Goal: Task Accomplishment & Management: Complete application form

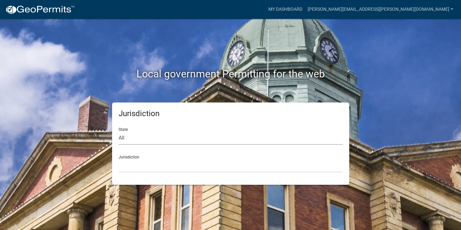
click at [131, 138] on select "All [US_STATE] [US_STATE] [US_STATE] [US_STATE] [US_STATE] [US_STATE] [US_STATE…" at bounding box center [231, 137] width 224 height 13
select select "[US_STATE]"
click at [119, 131] on select "All [US_STATE] [US_STATE] [US_STATE] [US_STATE] [US_STATE] [US_STATE] [US_STATE…" at bounding box center [231, 137] width 224 height 13
click at [153, 163] on select "[GEOGRAPHIC_DATA], [US_STATE] [GEOGRAPHIC_DATA], [US_STATE] [GEOGRAPHIC_DATA], …" at bounding box center [231, 165] width 224 height 13
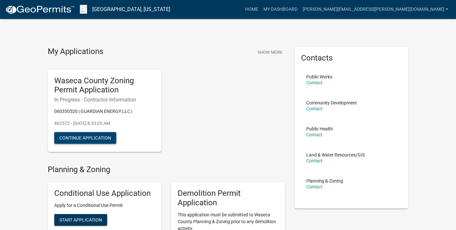
click at [98, 138] on button "Continue Application" at bounding box center [85, 138] width 62 height 12
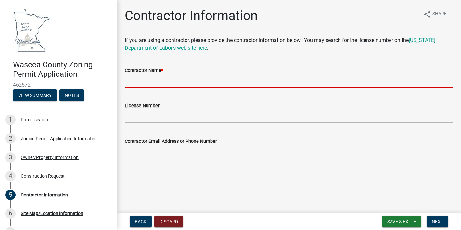
click at [140, 85] on input "Contractor Name *" at bounding box center [289, 80] width 328 height 13
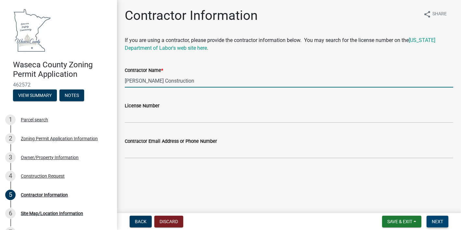
type input "[PERSON_NAME] Construction"
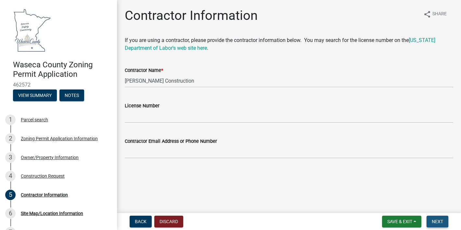
click at [436, 220] on span "Next" at bounding box center [436, 221] width 11 height 5
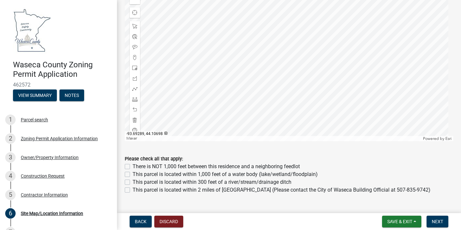
scroll to position [325, 0]
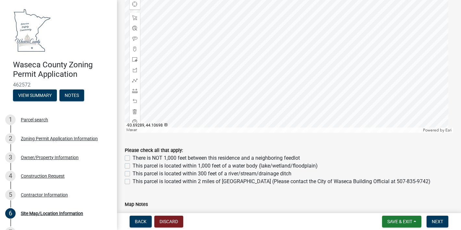
click at [132, 154] on label "There is NOT 1,000 feet between this residence and a neighboring feedlot" at bounding box center [215, 158] width 167 height 8
click at [132, 154] on input "There is NOT 1,000 feet between this residence and a neighboring feedlot" at bounding box center [134, 156] width 4 height 4
checkbox input "true"
checkbox input "false"
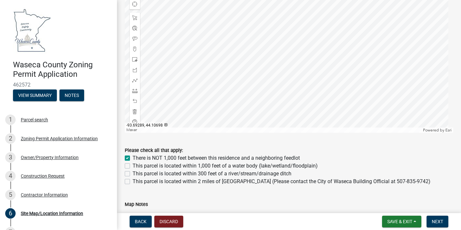
checkbox input "false"
click at [132, 165] on label "This parcel is located within 1,000 feet of a water body (lake/wetland/floodpla…" at bounding box center [224, 166] width 185 height 8
click at [132, 165] on input "This parcel is located within 1,000 feet of a water body (lake/wetland/floodpla…" at bounding box center [134, 164] width 4 height 4
checkbox input "true"
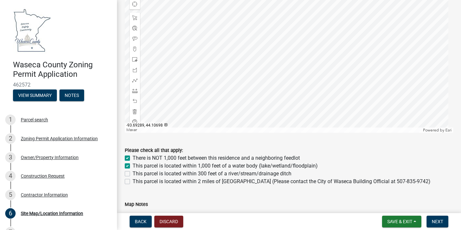
checkbox input "true"
checkbox input "false"
click at [132, 157] on label "There is NOT 1,000 feet between this residence and a neighboring feedlot" at bounding box center [215, 158] width 167 height 8
click at [132, 157] on input "There is NOT 1,000 feet between this residence and a neighboring feedlot" at bounding box center [134, 156] width 4 height 4
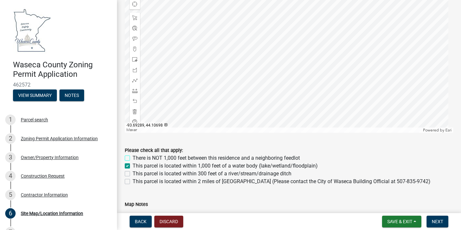
checkbox input "false"
checkbox input "true"
checkbox input "false"
click at [132, 171] on label "This parcel is located within 300 feet of a river/stream/drainage ditch" at bounding box center [211, 173] width 159 height 8
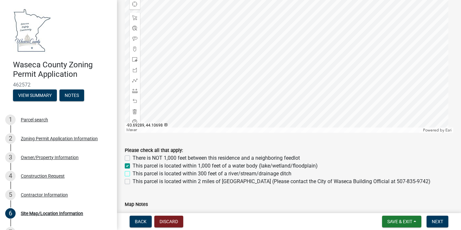
click at [132, 171] on input "This parcel is located within 300 feet of a river/stream/drainage ditch" at bounding box center [134, 171] width 4 height 4
checkbox input "true"
checkbox input "false"
checkbox input "true"
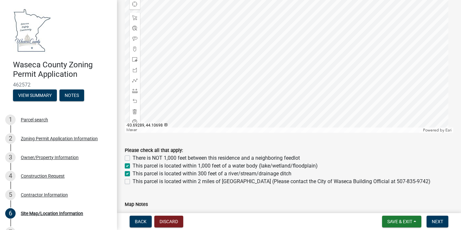
checkbox input "false"
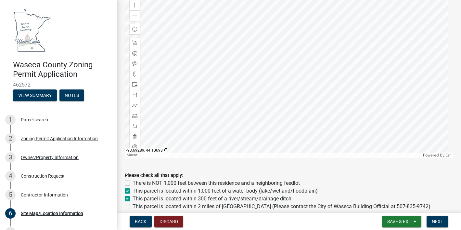
scroll to position [267, 0]
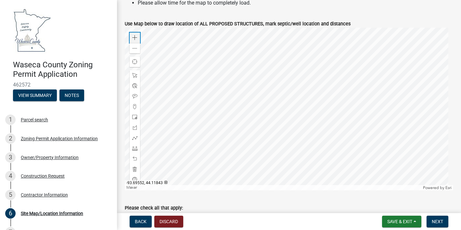
click at [134, 35] on span at bounding box center [134, 37] width 5 height 5
click at [135, 35] on span at bounding box center [134, 37] width 5 height 5
click at [266, 84] on div at bounding box center [289, 109] width 328 height 162
click at [136, 32] on div "Zoom in" at bounding box center [135, 37] width 10 height 10
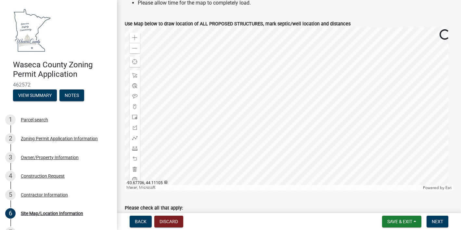
click at [284, 115] on div at bounding box center [289, 109] width 328 height 162
click at [136, 107] on span at bounding box center [134, 106] width 5 height 5
click at [274, 94] on div at bounding box center [289, 109] width 328 height 162
click at [266, 126] on div at bounding box center [289, 109] width 328 height 162
click at [268, 127] on div at bounding box center [289, 109] width 328 height 162
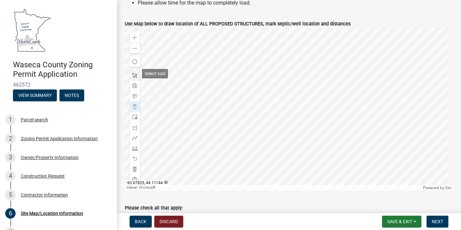
click at [133, 73] on span at bounding box center [134, 75] width 5 height 5
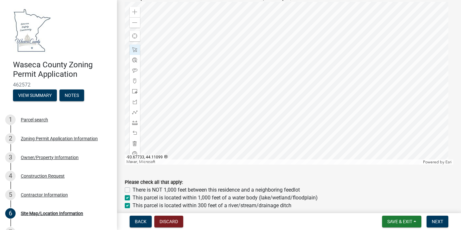
scroll to position [300, 0]
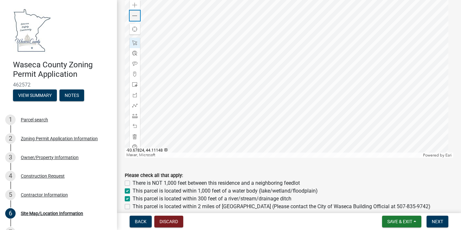
click at [136, 16] on span at bounding box center [134, 15] width 5 height 5
click at [219, 95] on div at bounding box center [289, 76] width 328 height 162
click at [275, 72] on div at bounding box center [289, 76] width 328 height 162
click at [135, 5] on span at bounding box center [134, 5] width 5 height 5
click at [135, 103] on span at bounding box center [134, 105] width 5 height 5
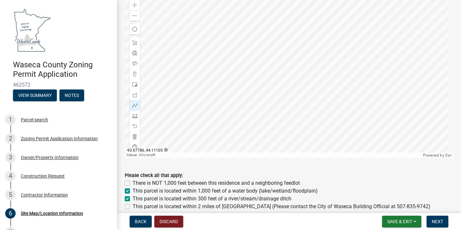
scroll to position [293, 0]
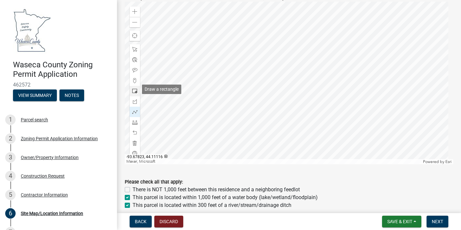
click at [134, 89] on span at bounding box center [134, 90] width 5 height 5
click at [268, 131] on div at bounding box center [289, 83] width 328 height 162
click at [255, 118] on div at bounding box center [289, 83] width 328 height 162
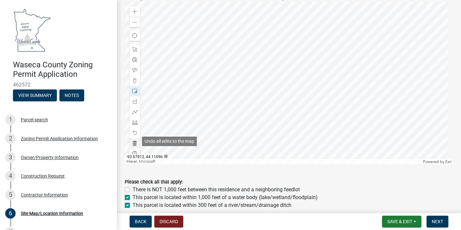
click at [133, 140] on span at bounding box center [134, 142] width 5 height 5
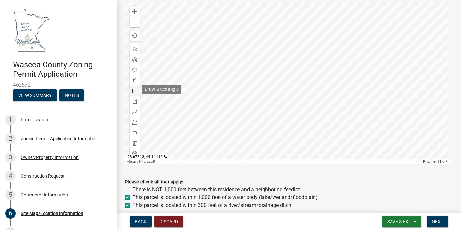
click at [134, 91] on span at bounding box center [134, 90] width 5 height 5
click at [272, 134] on div at bounding box center [289, 83] width 328 height 162
click at [279, 99] on div at bounding box center [289, 83] width 328 height 162
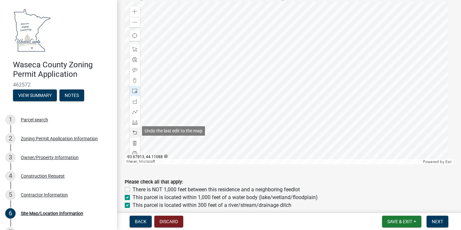
click at [136, 130] on span at bounding box center [134, 132] width 5 height 5
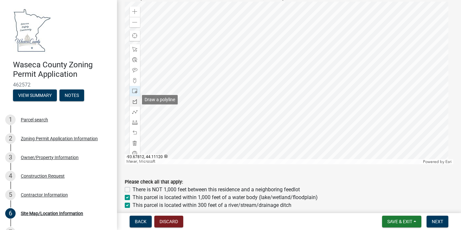
click at [133, 101] on span at bounding box center [134, 101] width 5 height 5
click at [248, 108] on div at bounding box center [289, 83] width 328 height 162
click at [266, 112] on div at bounding box center [289, 83] width 328 height 162
click at [261, 130] on div at bounding box center [289, 83] width 328 height 162
click at [241, 124] on div at bounding box center [289, 83] width 328 height 162
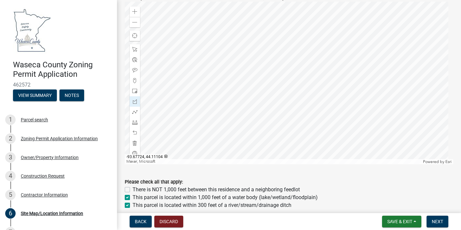
click at [248, 108] on div at bounding box center [289, 83] width 328 height 162
click at [135, 131] on span at bounding box center [134, 132] width 5 height 5
click at [135, 130] on span at bounding box center [134, 132] width 5 height 5
click at [135, 141] on span at bounding box center [134, 142] width 5 height 5
drag, startPoint x: 133, startPoint y: 88, endPoint x: 144, endPoint y: 94, distance: 11.9
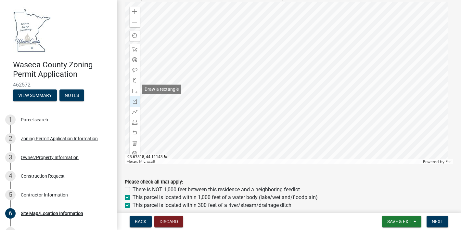
click at [133, 88] on span at bounding box center [134, 90] width 5 height 5
click at [265, 125] on div at bounding box center [289, 83] width 328 height 162
click at [275, 95] on div at bounding box center [289, 83] width 328 height 162
click at [134, 49] on span at bounding box center [134, 49] width 5 height 5
click at [262, 84] on div at bounding box center [289, 83] width 328 height 162
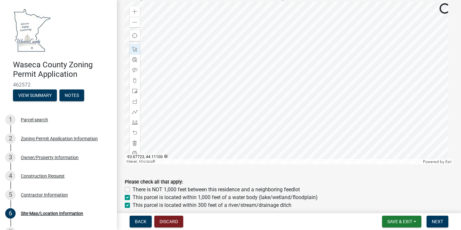
click at [248, 114] on div at bounding box center [289, 83] width 328 height 162
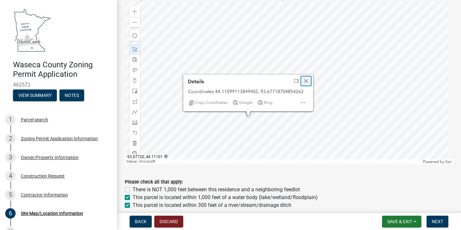
click at [303, 80] on span "Close" at bounding box center [305, 80] width 5 height 5
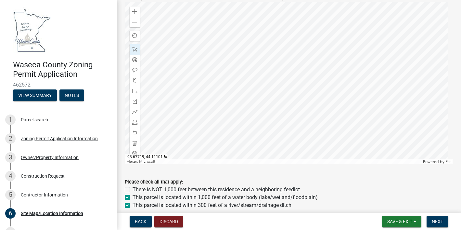
click at [254, 112] on div at bounding box center [289, 83] width 328 height 162
click at [245, 124] on div at bounding box center [289, 83] width 328 height 162
click at [257, 99] on div at bounding box center [289, 83] width 328 height 162
click at [260, 83] on div at bounding box center [289, 83] width 328 height 162
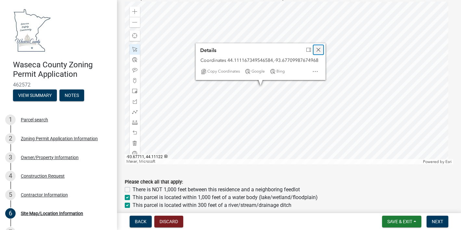
click at [321, 45] on div "Close" at bounding box center [318, 49] width 10 height 9
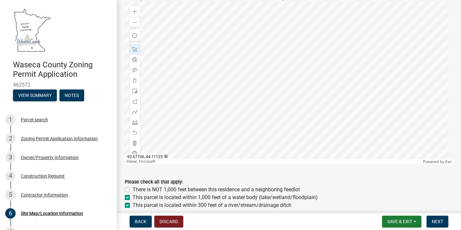
click at [269, 71] on div at bounding box center [289, 83] width 328 height 162
click at [263, 84] on div at bounding box center [289, 83] width 328 height 162
click at [249, 110] on div at bounding box center [289, 83] width 328 height 162
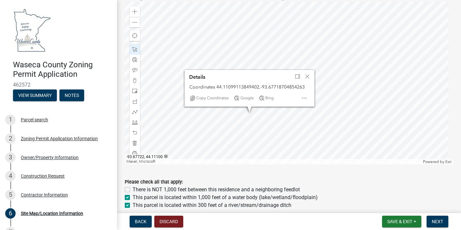
click at [250, 113] on div at bounding box center [289, 83] width 328 height 162
click at [306, 72] on div "Close" at bounding box center [307, 76] width 10 height 9
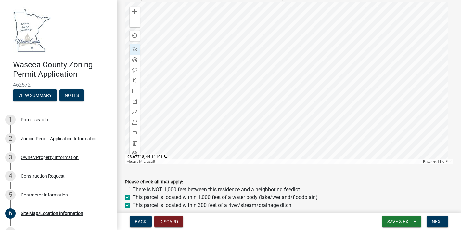
click at [255, 112] on div at bounding box center [289, 83] width 328 height 162
click at [344, 178] on div "Please check all that apply:" at bounding box center [289, 182] width 328 height 8
click at [410, 223] on span "Save & Exit" at bounding box center [399, 221] width 25 height 5
click at [384, 185] on button "Save" at bounding box center [395, 189] width 52 height 16
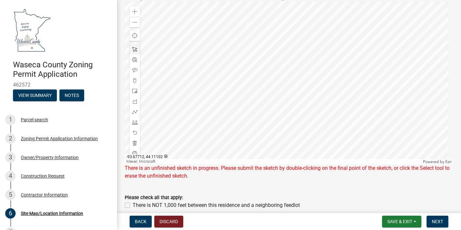
click at [262, 111] on div at bounding box center [289, 83] width 328 height 162
click at [286, 105] on div at bounding box center [289, 83] width 328 height 162
click at [287, 105] on div at bounding box center [289, 83] width 328 height 162
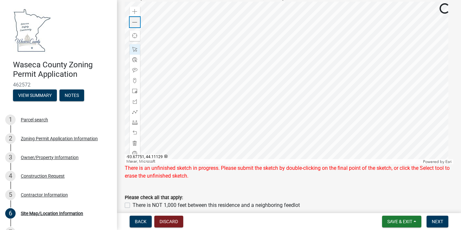
click at [135, 20] on span at bounding box center [134, 22] width 5 height 5
click at [399, 220] on span "Save & Exit" at bounding box center [399, 221] width 25 height 5
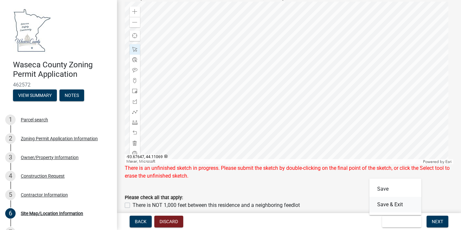
drag, startPoint x: 399, startPoint y: 220, endPoint x: 369, endPoint y: 180, distance: 50.1
click at [369, 180] on div "Save Save & Exit" at bounding box center [395, 196] width 52 height 36
click at [415, 219] on button "Save & Exit" at bounding box center [401, 221] width 39 height 12
click at [393, 187] on button "Save" at bounding box center [395, 189] width 52 height 16
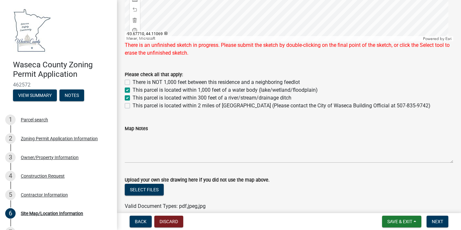
scroll to position [445, 0]
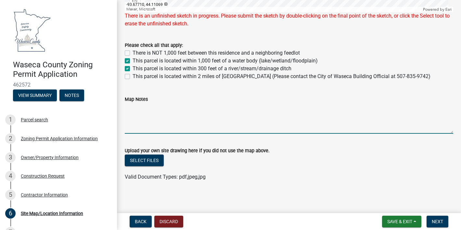
click at [149, 127] on textarea "Map Notes" at bounding box center [289, 118] width 328 height 31
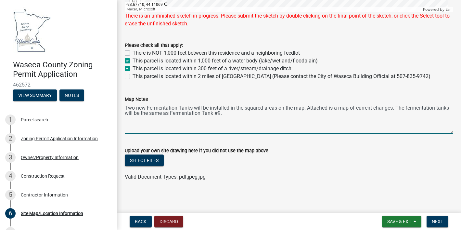
type textarea "Two new Fermentation Tanks will be installed in the squared areas on the map. A…"
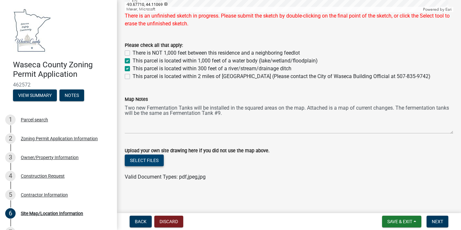
click at [138, 158] on button "Select files" at bounding box center [144, 160] width 39 height 12
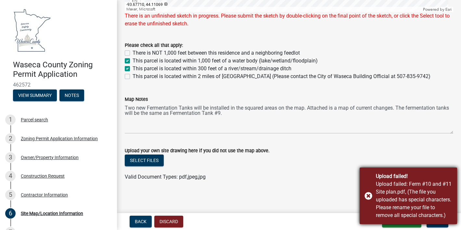
click at [369, 195] on div "Upload failed! Upload failed: Ferm #10 and #11 Site plan.pdf, (The file you upl…" at bounding box center [407, 195] width 97 height 56
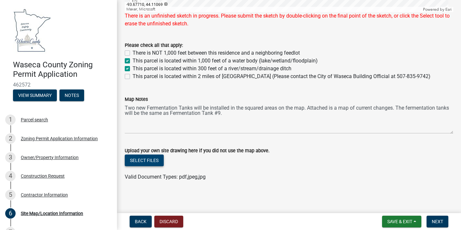
click at [141, 157] on button "Select files" at bounding box center [144, 160] width 39 height 12
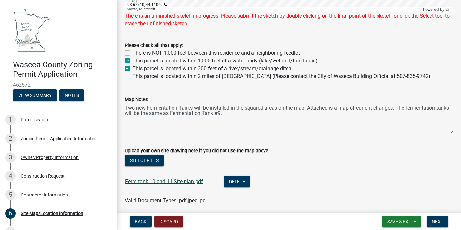
click at [168, 178] on link "Ferm tank 10 and 11 Site plan.pdf" at bounding box center [164, 181] width 78 height 6
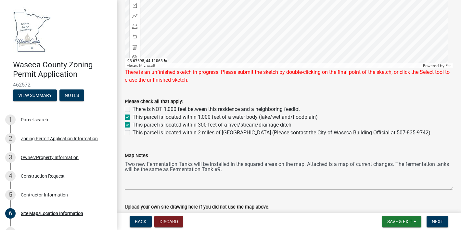
scroll to position [413, 0]
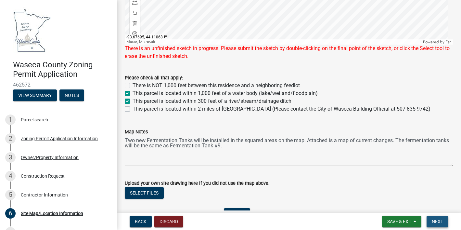
click at [442, 221] on span "Next" at bounding box center [436, 221] width 11 height 5
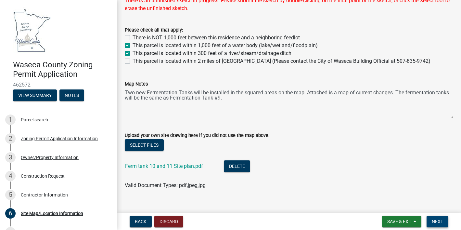
scroll to position [469, 0]
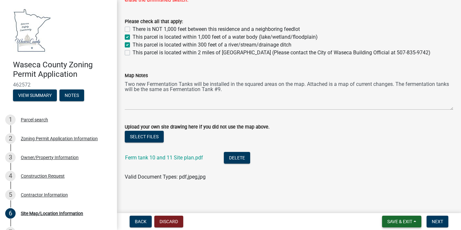
click at [401, 224] on button "Save & Exit" at bounding box center [401, 221] width 39 height 12
click at [385, 185] on button "Save" at bounding box center [395, 189] width 52 height 16
click at [437, 220] on span "Next" at bounding box center [436, 221] width 11 height 5
click at [350, 181] on wm-data-entity-input "Upload your own site drawing here if you did not use the map above. Select file…" at bounding box center [289, 150] width 328 height 71
click at [440, 222] on span "Next" at bounding box center [436, 221] width 11 height 5
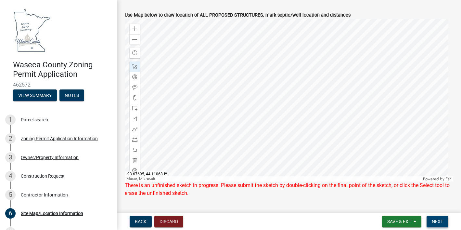
scroll to position [274, 0]
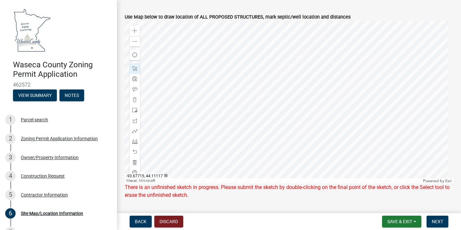
click at [259, 92] on div at bounding box center [289, 102] width 328 height 162
click at [259, 91] on div at bounding box center [289, 102] width 328 height 162
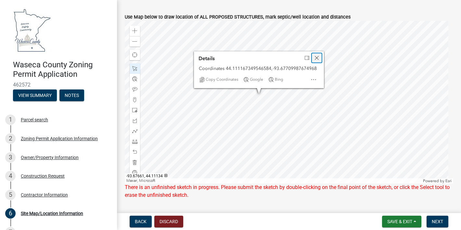
click at [319, 59] on div "Close" at bounding box center [317, 57] width 10 height 9
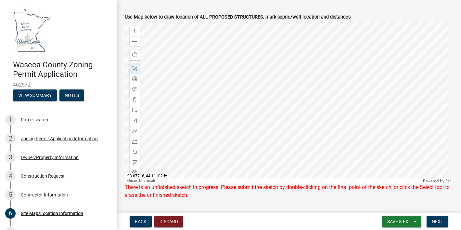
click at [257, 118] on div at bounding box center [289, 102] width 328 height 162
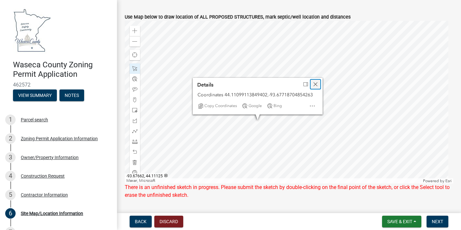
click at [318, 80] on div "Close" at bounding box center [315, 84] width 10 height 9
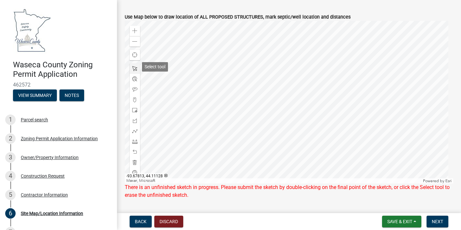
click at [136, 68] on span at bounding box center [134, 68] width 5 height 5
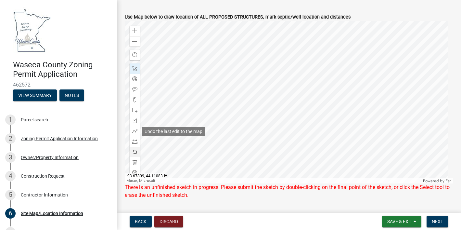
scroll to position [306, 0]
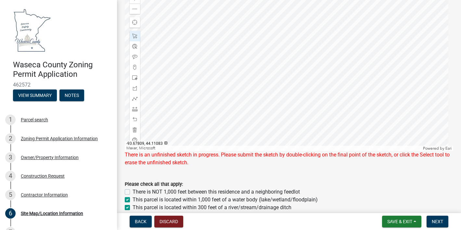
click at [343, 164] on div "There is an unfinished sketch in progress. Please submit the sketch by double-c…" at bounding box center [289, 159] width 328 height 16
click at [258, 91] on div at bounding box center [289, 69] width 328 height 162
click at [259, 40] on div at bounding box center [289, 69] width 328 height 162
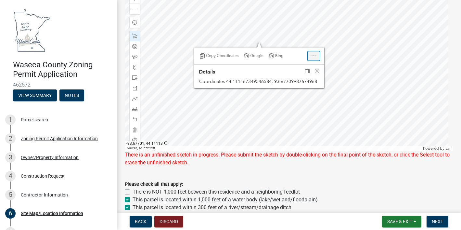
click at [313, 51] on div "Open" at bounding box center [314, 55] width 12 height 9
click at [276, 35] on div at bounding box center [289, 69] width 328 height 162
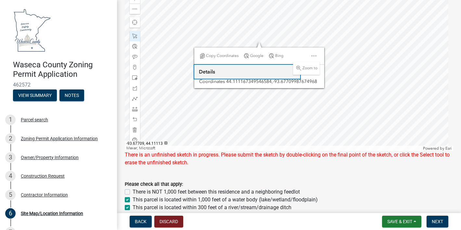
click at [231, 70] on button "Details" at bounding box center [247, 72] width 106 height 14
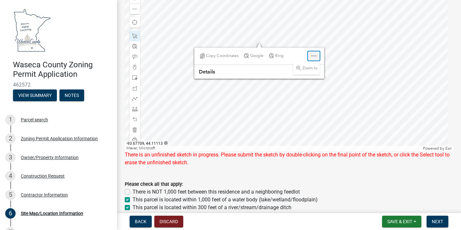
click at [318, 52] on div "Close" at bounding box center [314, 55] width 12 height 9
click at [308, 69] on span "Dock" at bounding box center [307, 71] width 5 height 5
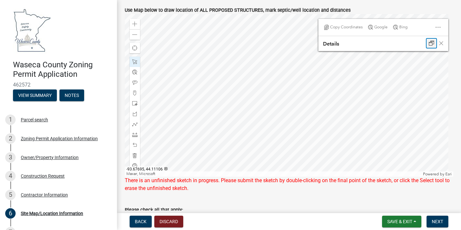
scroll to position [274, 0]
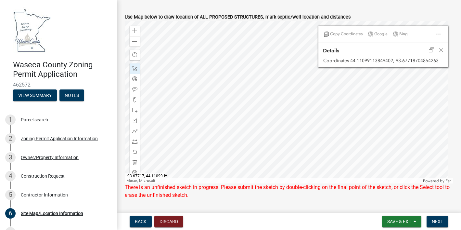
click at [254, 123] on div at bounding box center [289, 102] width 328 height 162
click at [272, 116] on div at bounding box center [289, 102] width 328 height 162
click at [273, 86] on div at bounding box center [289, 102] width 328 height 162
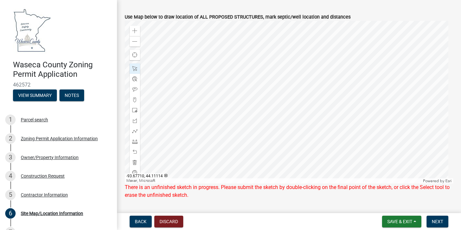
click at [270, 68] on div at bounding box center [289, 102] width 328 height 162
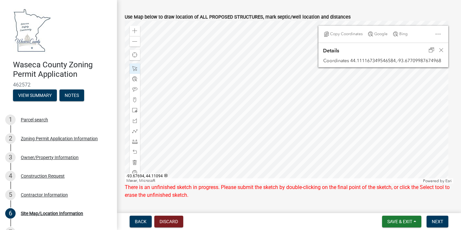
click at [311, 138] on div at bounding box center [289, 102] width 328 height 162
click at [410, 220] on span "Save & Exit" at bounding box center [399, 221] width 25 height 5
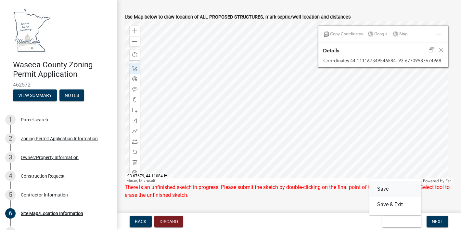
click at [396, 187] on button "Save" at bounding box center [395, 189] width 52 height 16
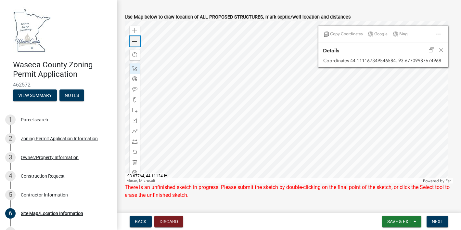
click at [138, 39] on div "Zoom out" at bounding box center [135, 41] width 10 height 10
click at [240, 109] on div at bounding box center [289, 102] width 328 height 162
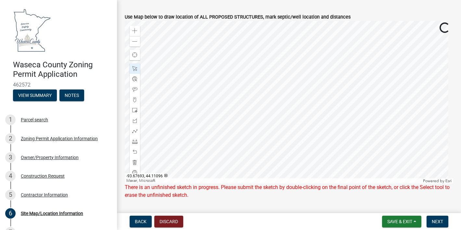
click at [326, 149] on div at bounding box center [289, 102] width 328 height 162
click at [135, 43] on div "Zoom out" at bounding box center [135, 41] width 10 height 10
click at [133, 36] on div "Zoom out" at bounding box center [135, 41] width 10 height 10
click at [134, 39] on span at bounding box center [134, 41] width 5 height 5
click at [133, 99] on span at bounding box center [134, 99] width 5 height 5
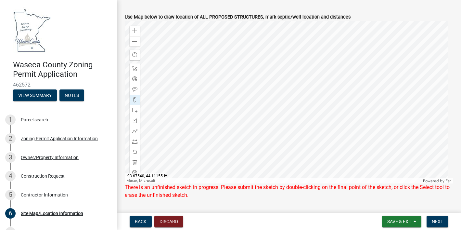
click at [386, 59] on div at bounding box center [289, 102] width 328 height 162
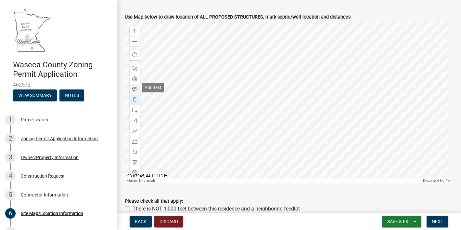
click at [134, 88] on span at bounding box center [134, 89] width 5 height 5
click at [392, 59] on div at bounding box center [289, 102] width 328 height 162
click at [134, 139] on span at bounding box center [134, 141] width 5 height 5
click at [291, 86] on div at bounding box center [289, 102] width 328 height 162
click at [297, 84] on div at bounding box center [289, 102] width 328 height 162
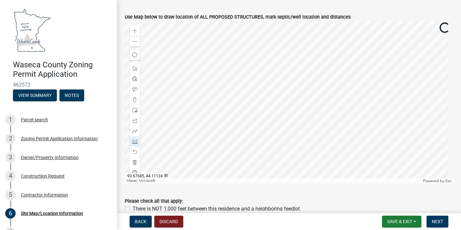
click at [291, 90] on div at bounding box center [289, 102] width 328 height 162
click at [285, 91] on div at bounding box center [289, 102] width 328 height 162
click at [375, 66] on div at bounding box center [289, 102] width 328 height 162
click at [374, 67] on div at bounding box center [289, 102] width 328 height 162
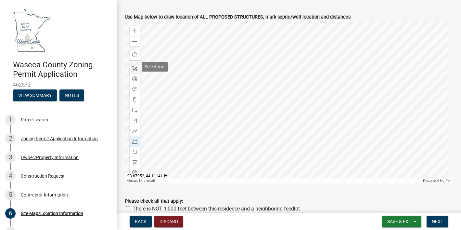
click at [135, 64] on div at bounding box center [135, 68] width 10 height 10
click at [135, 139] on span at bounding box center [134, 141] width 5 height 5
click at [281, 94] on div at bounding box center [289, 102] width 328 height 162
click at [377, 64] on div at bounding box center [289, 102] width 328 height 162
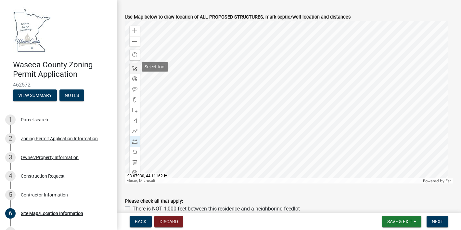
click at [133, 70] on div at bounding box center [135, 68] width 10 height 10
click at [134, 139] on span at bounding box center [134, 141] width 5 height 5
click at [134, 129] on span at bounding box center [134, 130] width 5 height 5
click at [135, 90] on span at bounding box center [134, 89] width 5 height 5
click at [199, 157] on div at bounding box center [289, 102] width 328 height 162
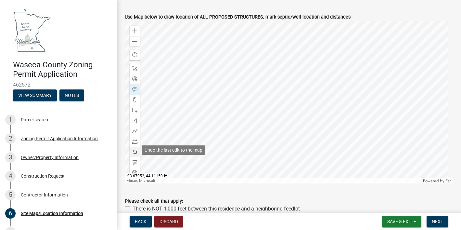
click at [132, 150] on div at bounding box center [135, 151] width 10 height 10
click at [406, 223] on button "Save & Exit" at bounding box center [401, 221] width 39 height 12
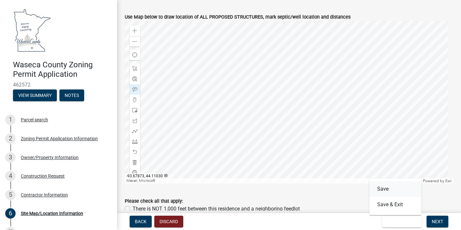
click at [379, 189] on button "Save" at bounding box center [395, 189] width 52 height 16
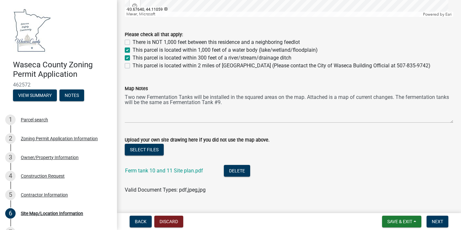
scroll to position [453, 0]
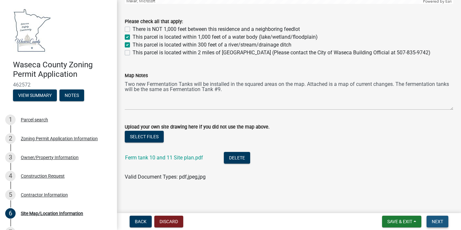
click at [440, 219] on span "Next" at bounding box center [436, 221] width 11 height 5
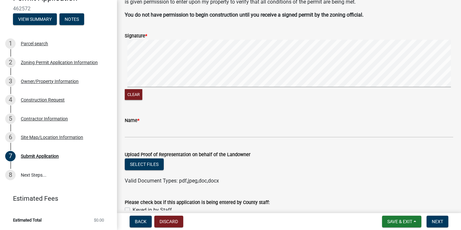
scroll to position [0, 0]
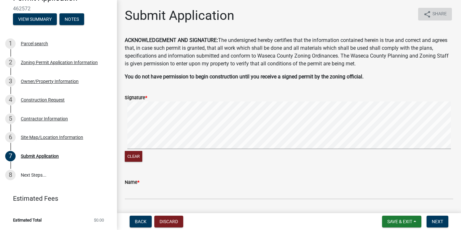
click at [423, 15] on icon "share" at bounding box center [427, 14] width 8 height 8
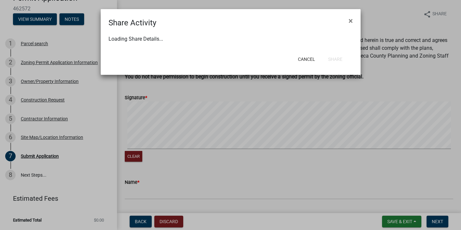
select select "1"
select select "0"
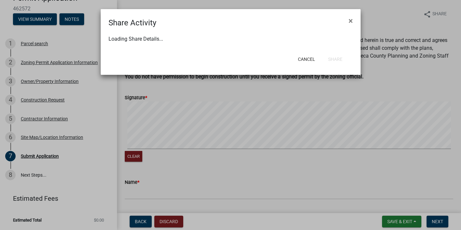
select select "0"
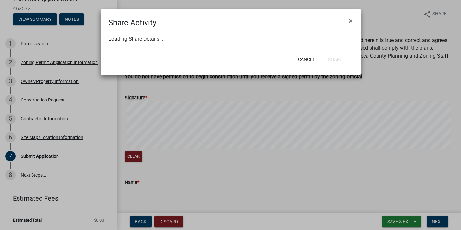
select select "0"
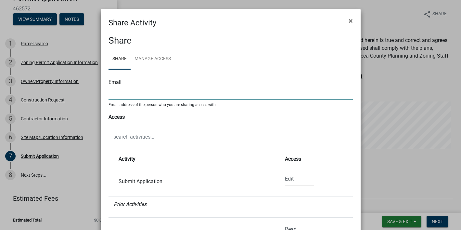
click at [125, 90] on input "text" at bounding box center [230, 92] width 244 height 13
type input "[PERSON_NAME][EMAIL_ADDRESS][PERSON_NAME][DOMAIN_NAME]"
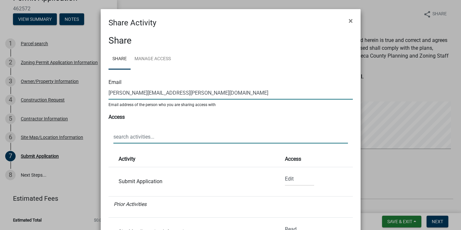
click at [136, 135] on input "text" at bounding box center [230, 136] width 234 height 13
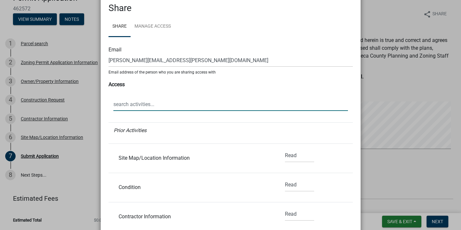
scroll to position [32, 0]
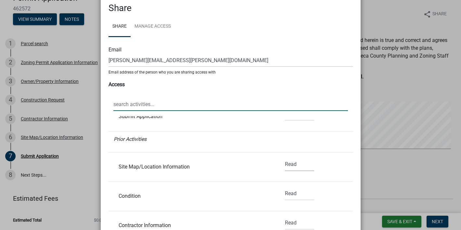
click at [292, 161] on select "None Read Edit" at bounding box center [299, 163] width 29 height 13
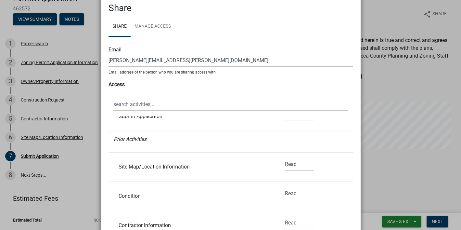
select select "1"
click at [285, 157] on select "None Read Edit" at bounding box center [299, 163] width 29 height 13
click at [292, 192] on select "None Read Edit" at bounding box center [299, 193] width 29 height 13
select select "1"
click at [285, 187] on select "None Read Edit" at bounding box center [299, 193] width 29 height 13
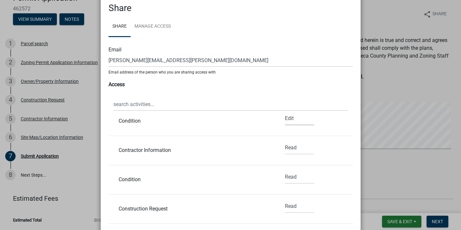
scroll to position [130, 0]
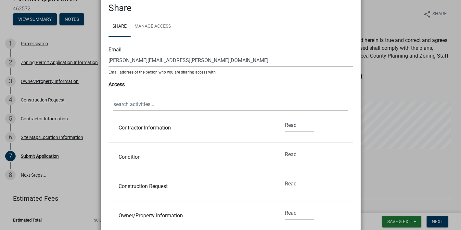
click at [285, 120] on select "None Read Edit" at bounding box center [299, 125] width 29 height 13
select select "1"
click at [285, 119] on select "None Read Edit" at bounding box center [299, 125] width 29 height 13
click at [285, 159] on select "None Read Edit" at bounding box center [299, 154] width 29 height 13
select select "1"
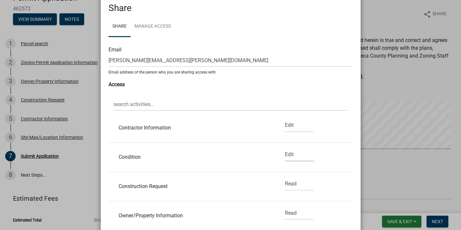
click at [285, 148] on select "None Read Edit" at bounding box center [299, 154] width 29 height 13
click at [287, 191] on div "None Read Edit" at bounding box center [299, 186] width 39 height 19
click at [285, 184] on select "None Read Edit" at bounding box center [299, 183] width 29 height 13
select select "1"
click at [285, 177] on select "None Read Edit" at bounding box center [299, 183] width 29 height 13
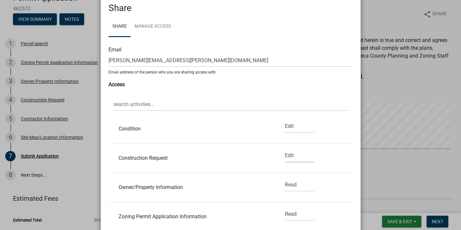
scroll to position [195, 0]
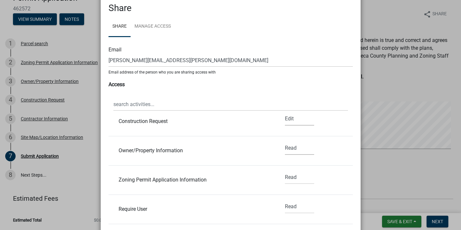
click at [288, 142] on select "None Read Edit" at bounding box center [299, 147] width 29 height 13
select select "1"
click at [285, 141] on select "None Read Edit" at bounding box center [299, 147] width 29 height 13
click at [286, 174] on select "None Read Edit" at bounding box center [299, 176] width 29 height 13
select select "1"
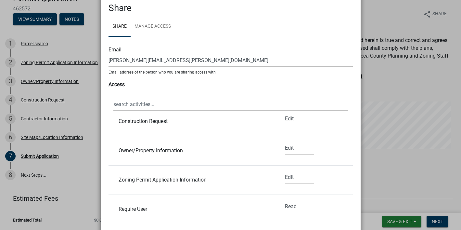
click at [285, 170] on select "None Read Edit" at bounding box center [299, 176] width 29 height 13
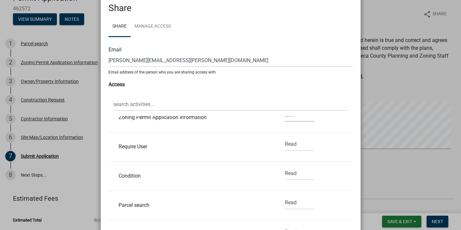
scroll to position [260, 0]
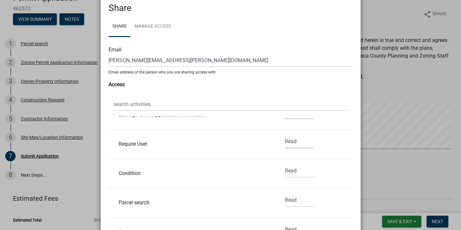
click at [285, 143] on select "None Read Edit" at bounding box center [299, 141] width 29 height 13
select select "1"
click at [285, 135] on select "None Read Edit" at bounding box center [299, 141] width 29 height 13
drag, startPoint x: 282, startPoint y: 169, endPoint x: 283, endPoint y: 172, distance: 3.3
click at [285, 169] on select "None Read Edit" at bounding box center [299, 170] width 29 height 13
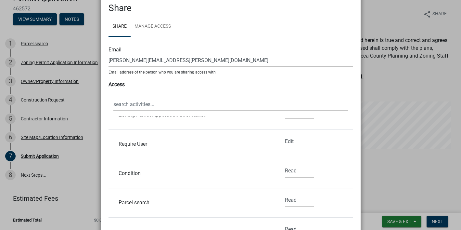
select select "1"
click at [285, 164] on select "None Read Edit" at bounding box center [299, 170] width 29 height 13
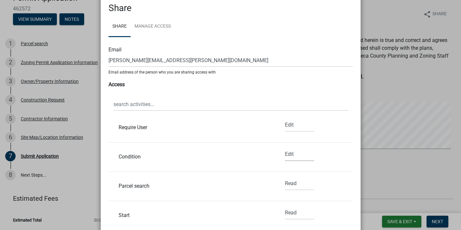
scroll to position [325, 0]
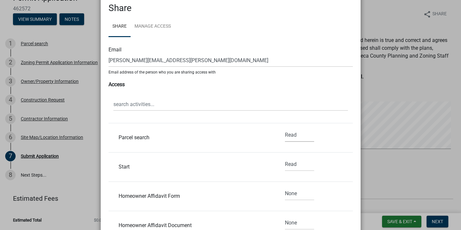
click at [290, 137] on select "None Read Edit" at bounding box center [299, 134] width 29 height 13
select select "1"
click at [285, 128] on select "None Read Edit" at bounding box center [299, 134] width 29 height 13
click at [289, 165] on select "None Read Edit" at bounding box center [299, 163] width 29 height 13
select select "1"
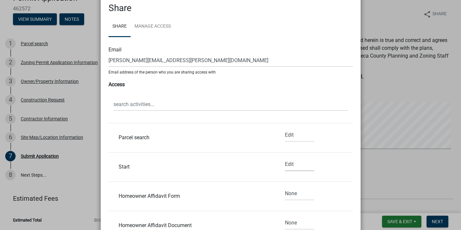
click at [285, 157] on select "None Read Edit" at bounding box center [299, 163] width 29 height 13
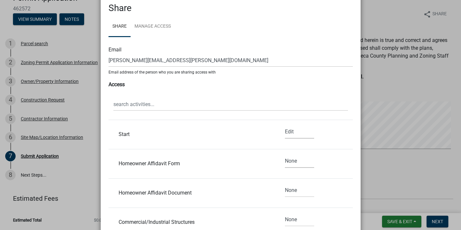
click at [285, 157] on select "None Read Edit" at bounding box center [299, 160] width 29 height 13
select select "1"
click at [285, 154] on select "None Read Edit" at bounding box center [299, 160] width 29 height 13
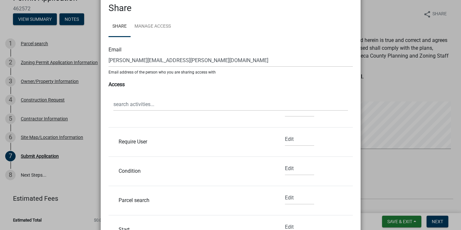
scroll to position [394, 0]
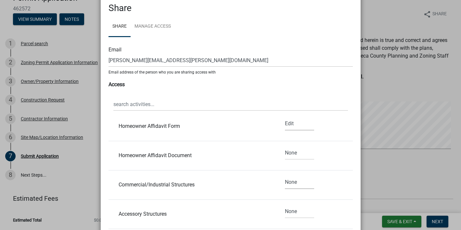
click at [290, 182] on select "None Read Edit" at bounding box center [299, 181] width 29 height 13
select select "1"
click at [285, 175] on select "None Read Edit" at bounding box center [299, 181] width 29 height 13
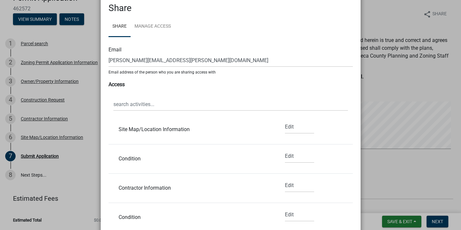
scroll to position [0, 0]
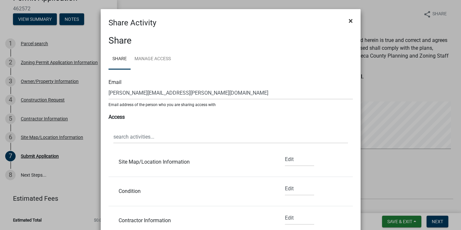
click at [348, 21] on span "×" at bounding box center [350, 20] width 4 height 9
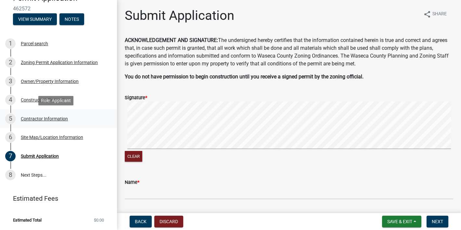
click at [42, 119] on div "Contractor Information" at bounding box center [44, 118] width 47 height 5
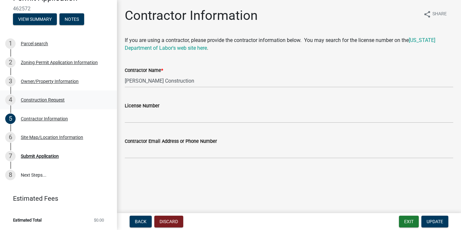
click at [68, 100] on div "4 Construction Request" at bounding box center [55, 99] width 101 height 10
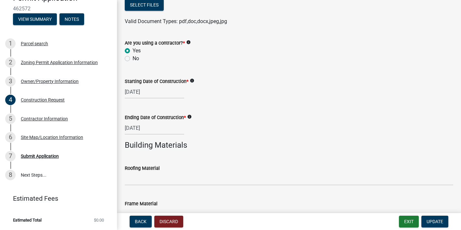
scroll to position [357, 0]
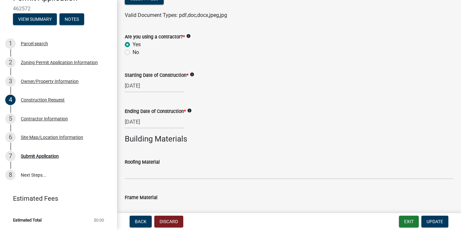
select select "3"
select select "2026"
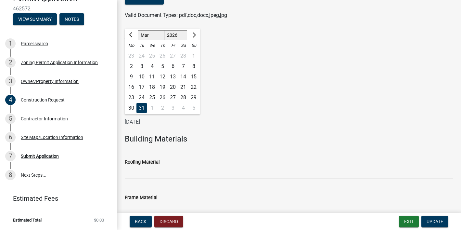
click at [130, 122] on div "[DATE] Jan Feb Mar Apr May Jun [DATE] Aug Sep Oct Nov [DATE] 1527 1528 1529 153…" at bounding box center [154, 121] width 59 height 13
click at [128, 119] on input "[DATE]" at bounding box center [154, 121] width 59 height 13
type input "[DATE]"
click at [283, 128] on wm-data-entity-input "Ending Date of Construction * info [DATE] Jan Feb Mar Apr May Jun [DATE] Aug Se…" at bounding box center [289, 116] width 328 height 36
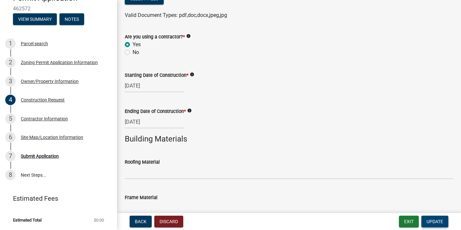
click at [432, 222] on span "Update" at bounding box center [434, 221] width 17 height 5
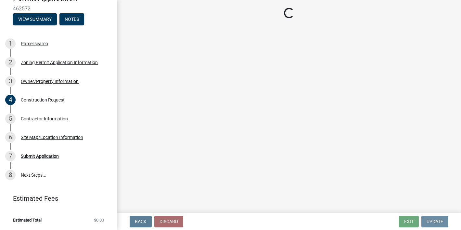
scroll to position [0, 0]
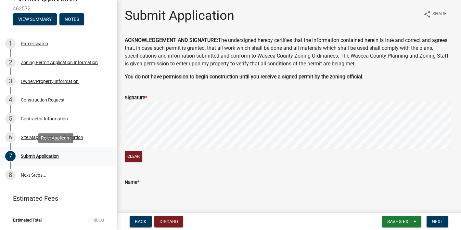
click at [47, 156] on div "Submit Application" at bounding box center [40, 156] width 38 height 5
click at [433, 12] on span "Share" at bounding box center [439, 14] width 14 height 8
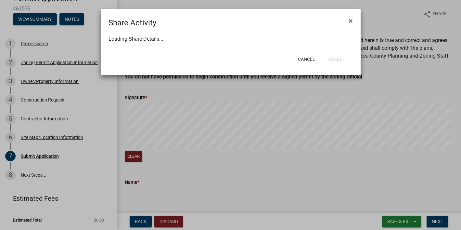
select select "1"
select select "0"
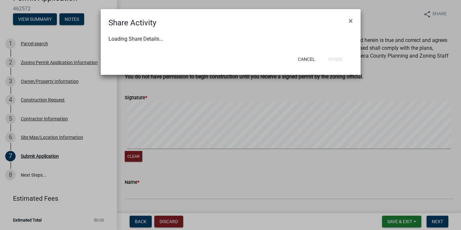
select select "0"
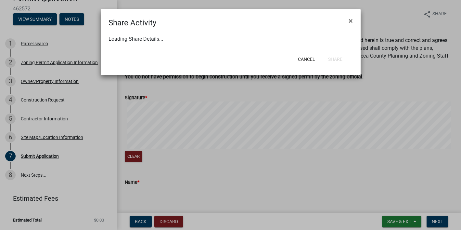
select select "0"
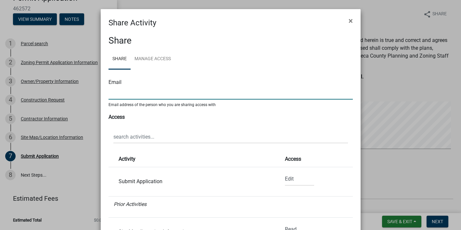
click at [121, 94] on input "text" at bounding box center [230, 92] width 244 height 13
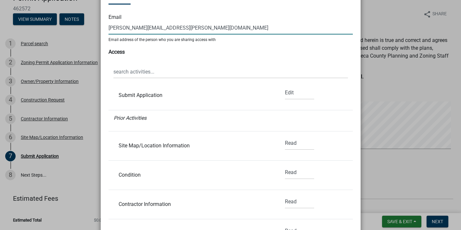
scroll to position [32, 0]
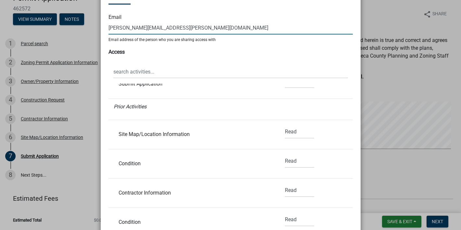
type input "[PERSON_NAME][EMAIL_ADDRESS][PERSON_NAME][DOMAIN_NAME]"
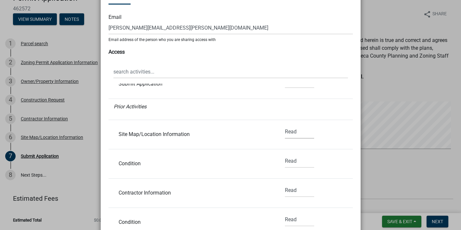
click at [288, 131] on select "None Read Edit" at bounding box center [299, 131] width 29 height 13
select select "1"
click at [285, 125] on select "None Read Edit" at bounding box center [299, 131] width 29 height 13
click at [290, 160] on select "None Read Edit" at bounding box center [299, 160] width 29 height 13
select select "1"
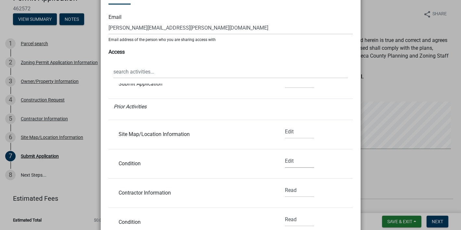
click at [285, 154] on select "None Read Edit" at bounding box center [299, 160] width 29 height 13
click at [286, 188] on select "None Read Edit" at bounding box center [299, 189] width 29 height 13
select select "1"
click at [285, 183] on select "None Read Edit" at bounding box center [299, 189] width 29 height 13
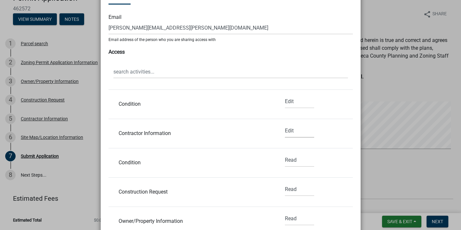
scroll to position [97, 0]
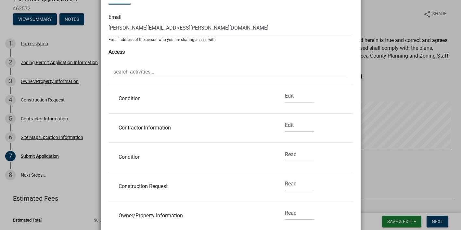
click at [299, 153] on select "None Read Edit" at bounding box center [299, 154] width 29 height 13
select select "1"
click at [285, 148] on select "None Read Edit" at bounding box center [299, 154] width 29 height 13
drag, startPoint x: 295, startPoint y: 175, endPoint x: 295, endPoint y: 182, distance: 7.1
click at [295, 175] on li "Construction Request None Read Edit" at bounding box center [230, 186] width 244 height 29
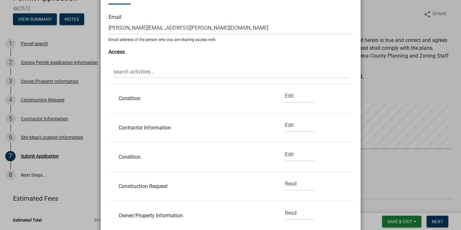
click at [297, 190] on div "None Read Edit" at bounding box center [299, 186] width 39 height 19
click at [295, 187] on select "None Read Edit" at bounding box center [299, 183] width 29 height 13
click at [285, 177] on select "None Read Edit" at bounding box center [299, 183] width 29 height 13
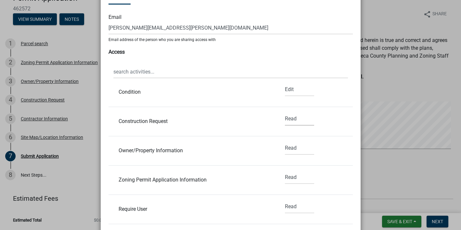
drag, startPoint x: 281, startPoint y: 122, endPoint x: 283, endPoint y: 125, distance: 3.3
click at [285, 122] on select "None Read Edit" at bounding box center [299, 118] width 29 height 13
select select "1"
click at [285, 112] on select "None Read Edit" at bounding box center [299, 118] width 29 height 13
click at [290, 144] on select "None Read Edit" at bounding box center [299, 147] width 29 height 13
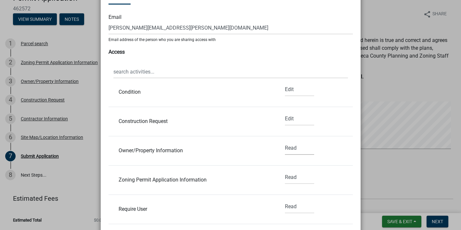
select select "1"
click at [285, 141] on select "None Read Edit" at bounding box center [299, 147] width 29 height 13
click at [285, 173] on select "None Read Edit" at bounding box center [299, 176] width 29 height 13
select select "1"
click at [285, 170] on select "None Read Edit" at bounding box center [299, 176] width 29 height 13
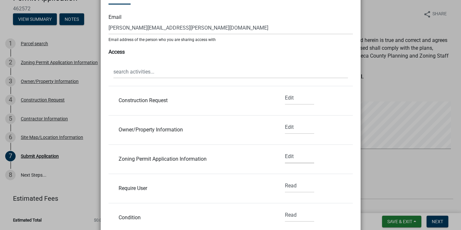
scroll to position [260, 0]
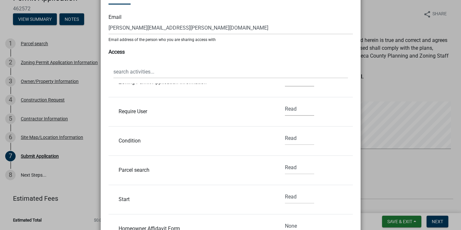
click at [285, 106] on select "None Read Edit" at bounding box center [299, 108] width 29 height 13
select select "1"
click at [285, 102] on select "None Read Edit" at bounding box center [299, 108] width 29 height 13
drag, startPoint x: 287, startPoint y: 139, endPoint x: 287, endPoint y: 144, distance: 5.2
click at [287, 139] on select "None Read Edit" at bounding box center [299, 137] width 29 height 13
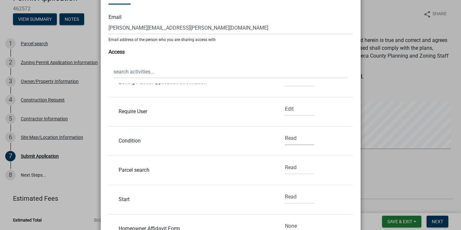
select select "1"
click at [285, 131] on select "None Read Edit" at bounding box center [299, 137] width 29 height 13
click at [289, 172] on select "None Read Edit" at bounding box center [299, 167] width 29 height 13
select select "1"
click at [285, 161] on select "None Read Edit" at bounding box center [299, 167] width 29 height 13
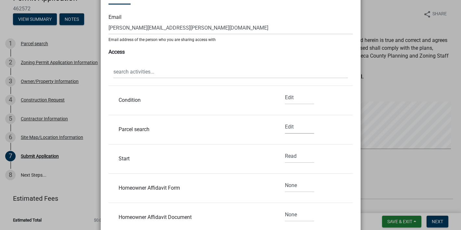
scroll to position [357, 0]
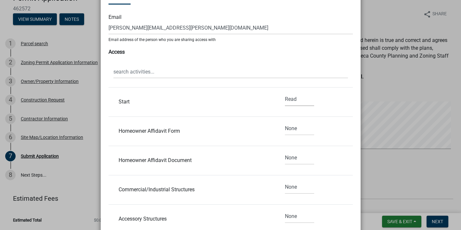
drag, startPoint x: 291, startPoint y: 100, endPoint x: 292, endPoint y: 105, distance: 5.2
click at [291, 100] on select "None Read Edit" at bounding box center [299, 99] width 29 height 13
select select "1"
click at [285, 93] on select "None Read Edit" at bounding box center [299, 99] width 29 height 13
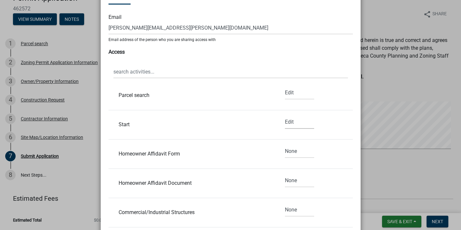
scroll to position [325, 0]
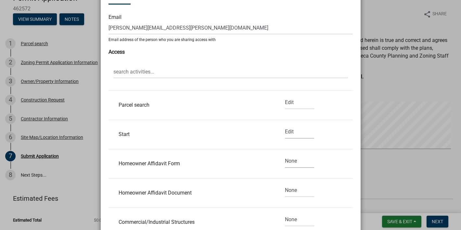
click at [285, 155] on select "None Read Edit" at bounding box center [299, 160] width 29 height 13
select select "1"
click at [285, 154] on select "None Read Edit" at bounding box center [299, 160] width 29 height 13
click at [285, 188] on select "None Read Edit" at bounding box center [299, 189] width 29 height 13
select select "1"
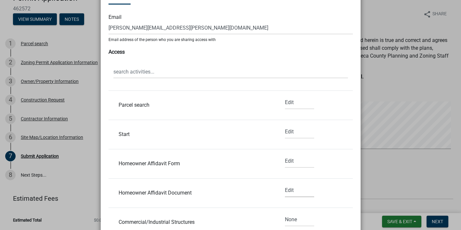
click at [285, 183] on select "None Read Edit" at bounding box center [299, 189] width 29 height 13
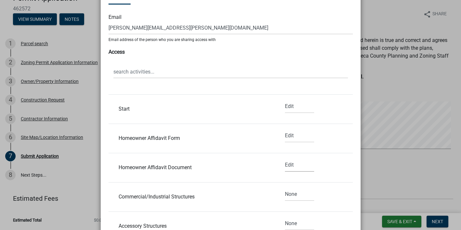
scroll to position [390, 0]
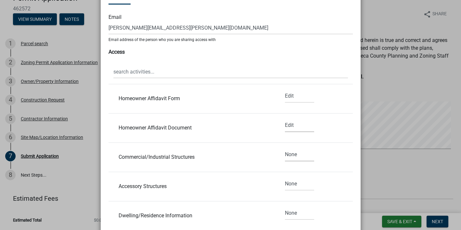
click at [290, 153] on select "None Read Edit" at bounding box center [299, 154] width 29 height 13
select select "1"
click at [285, 148] on select "None Read Edit" at bounding box center [299, 154] width 29 height 13
click at [290, 188] on select "None Read Edit" at bounding box center [299, 183] width 29 height 13
select select "1"
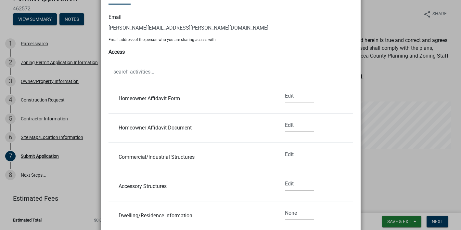
click at [285, 177] on select "None Read Edit" at bounding box center [299, 183] width 29 height 13
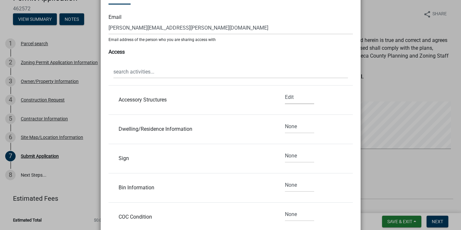
scroll to position [487, 0]
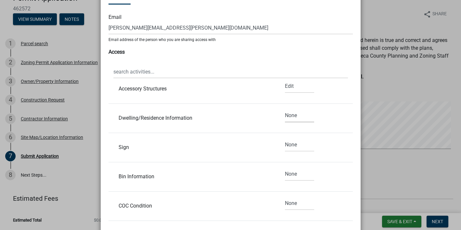
click at [287, 117] on select "None Read Edit" at bounding box center [299, 115] width 29 height 13
select select "1"
click at [285, 109] on select "None Read Edit" at bounding box center [299, 115] width 29 height 13
click at [289, 145] on select "None Read Edit" at bounding box center [299, 144] width 29 height 13
select select "1"
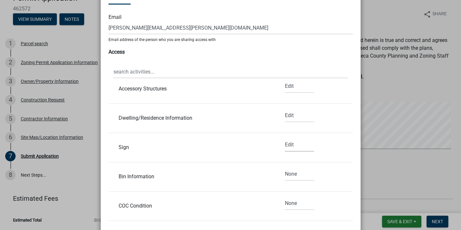
click at [285, 138] on select "None Read Edit" at bounding box center [299, 144] width 29 height 13
click at [289, 175] on select "None Read Edit" at bounding box center [299, 173] width 29 height 13
select select "1"
click at [285, 167] on select "None Read Edit" at bounding box center [299, 173] width 29 height 13
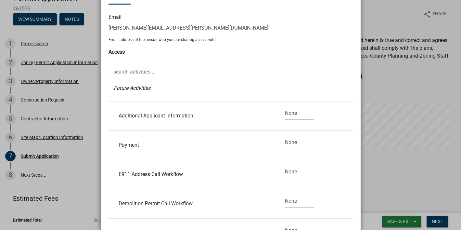
scroll to position [687, 0]
click at [285, 142] on select "None Read Edit" at bounding box center [299, 141] width 29 height 13
select select "1"
click at [285, 135] on select "None Read Edit" at bounding box center [299, 141] width 29 height 13
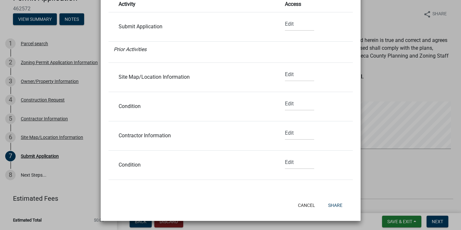
scroll to position [0, 0]
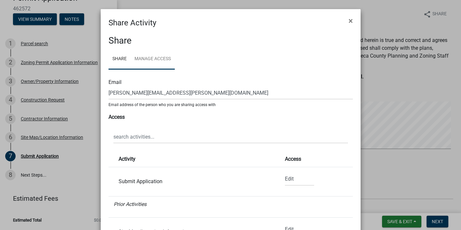
click at [152, 60] on link "Manage Access" at bounding box center [153, 59] width 44 height 21
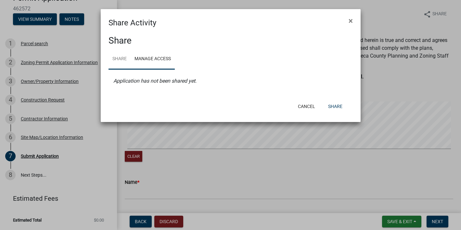
click at [120, 57] on link "Share" at bounding box center [119, 59] width 22 height 21
select select "1"
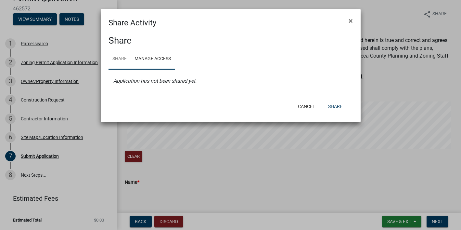
select select "1"
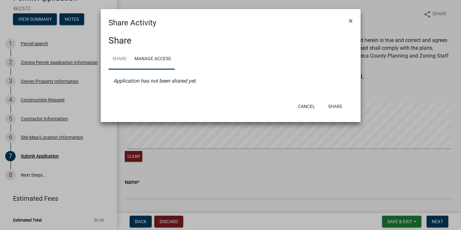
select select "1"
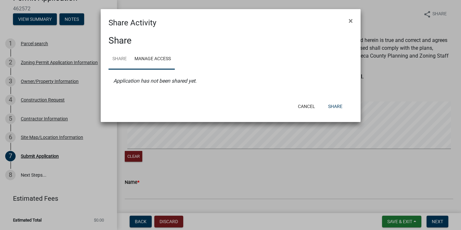
select select "1"
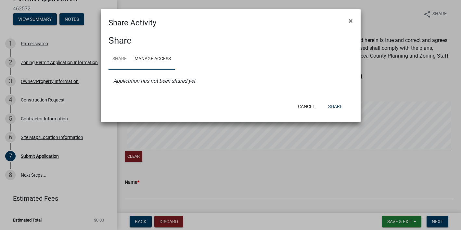
select select "1"
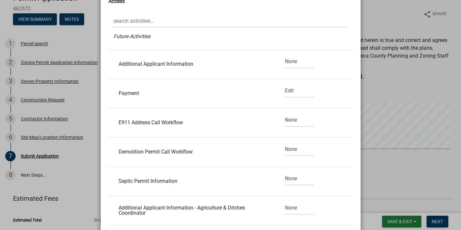
scroll to position [155, 0]
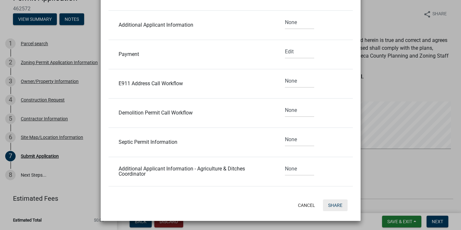
click at [335, 204] on button "Share" at bounding box center [335, 205] width 25 height 12
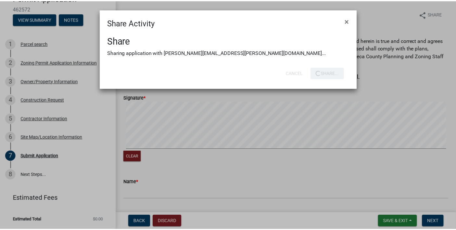
scroll to position [0, 0]
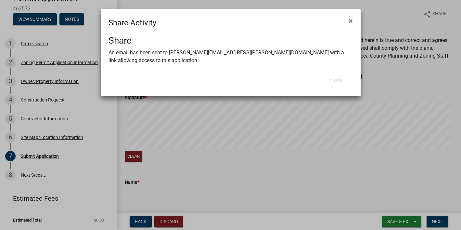
click at [441, 221] on ngb-modal-window "Share Activity × Share An email has been sent to [PERSON_NAME][EMAIL_ADDRESS][P…" at bounding box center [230, 115] width 461 height 230
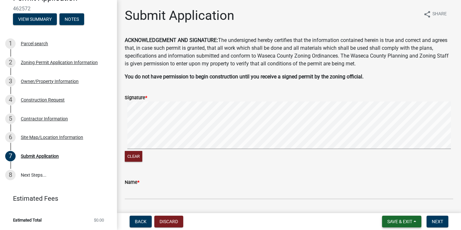
click at [413, 223] on button "Save & Exit" at bounding box center [401, 221] width 39 height 12
click at [396, 204] on button "Save & Exit" at bounding box center [395, 204] width 52 height 16
